Goal: Task Accomplishment & Management: Use online tool/utility

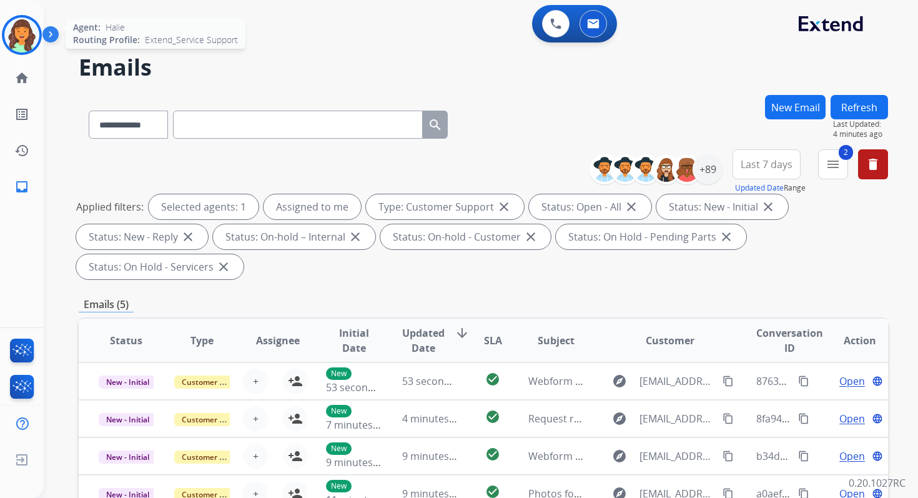
click at [19, 21] on img at bounding box center [21, 34] width 35 height 35
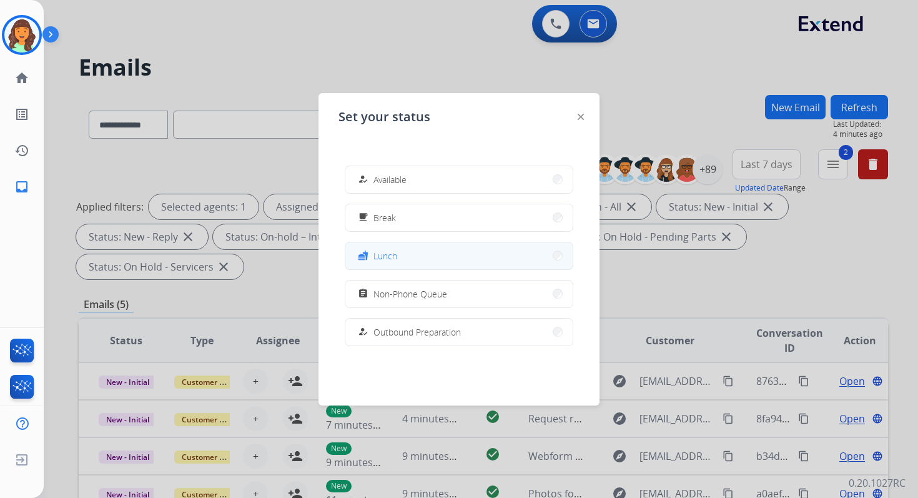
click at [404, 252] on button "fastfood Lunch" at bounding box center [458, 255] width 227 height 27
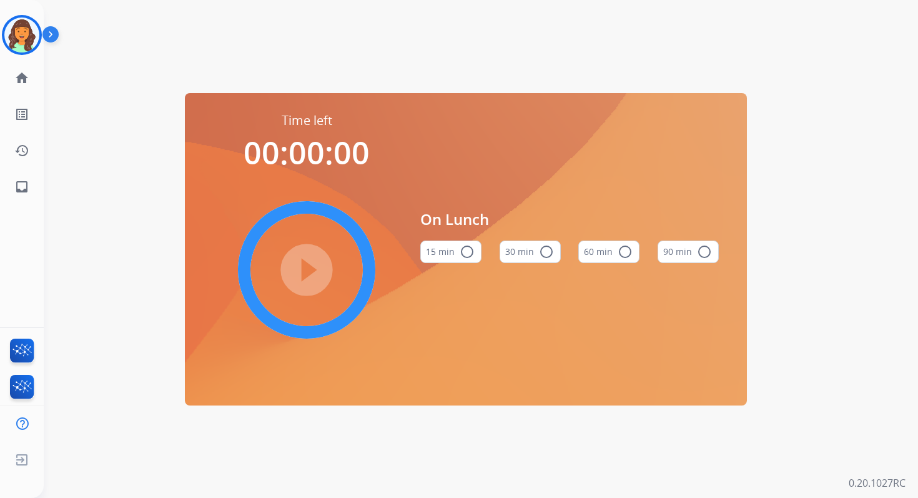
click at [626, 245] on mat-icon "radio_button_unchecked" at bounding box center [624, 251] width 15 height 15
click at [308, 277] on mat-icon "play_circle_filled" at bounding box center [306, 269] width 15 height 15
